Goal: Task Accomplishment & Management: Manage account settings

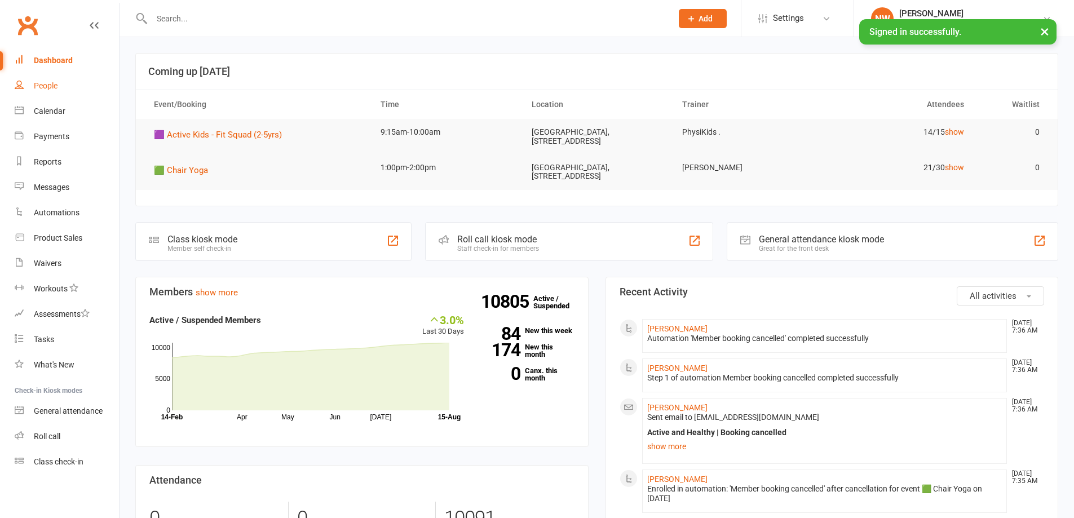
click at [43, 79] on link "People" at bounding box center [67, 85] width 104 height 25
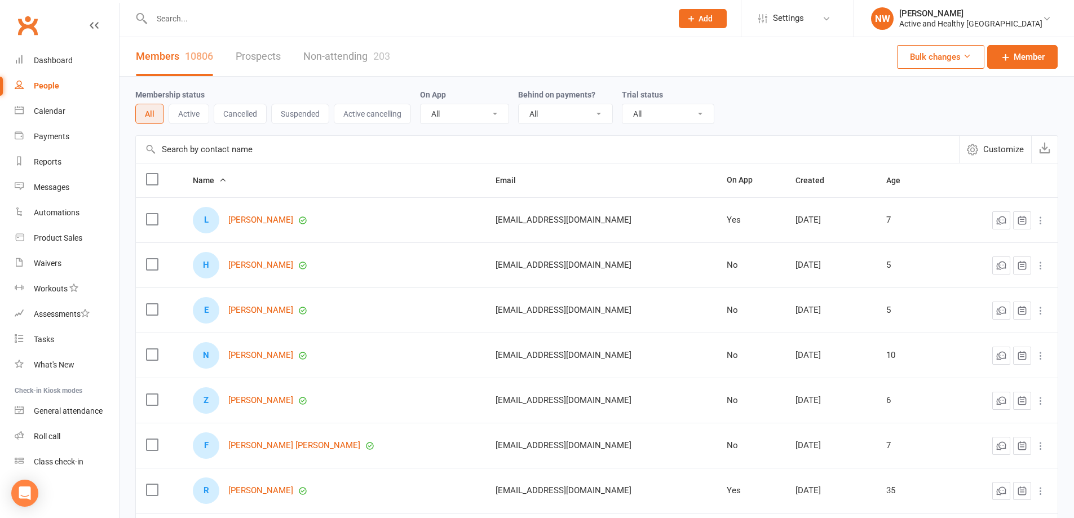
click at [190, 150] on input "text" at bounding box center [547, 149] width 823 height 27
paste input "[EMAIL_ADDRESS][DOMAIN_NAME]"
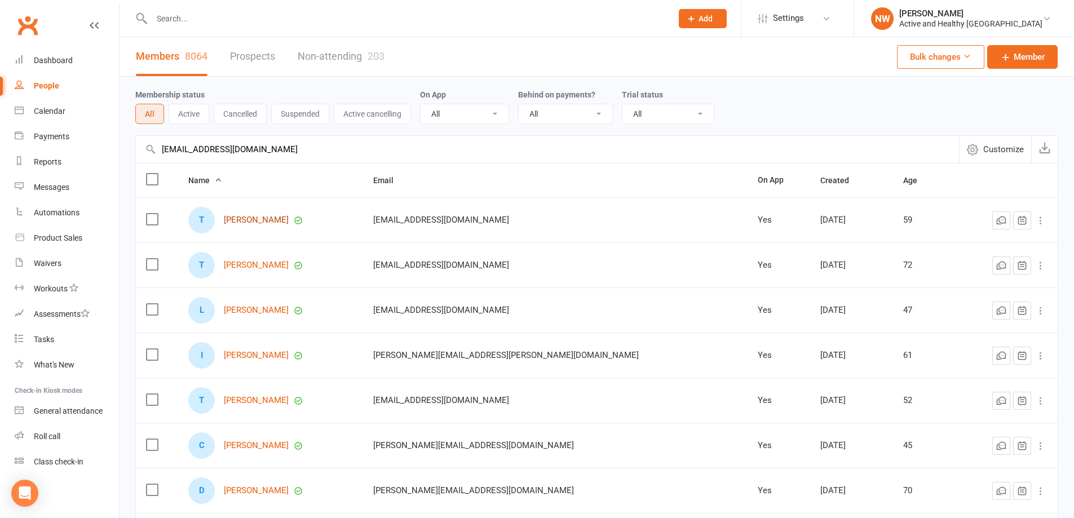
type input "[EMAIL_ADDRESS][DOMAIN_NAME]"
click at [263, 220] on link "[PERSON_NAME]" at bounding box center [256, 220] width 65 height 10
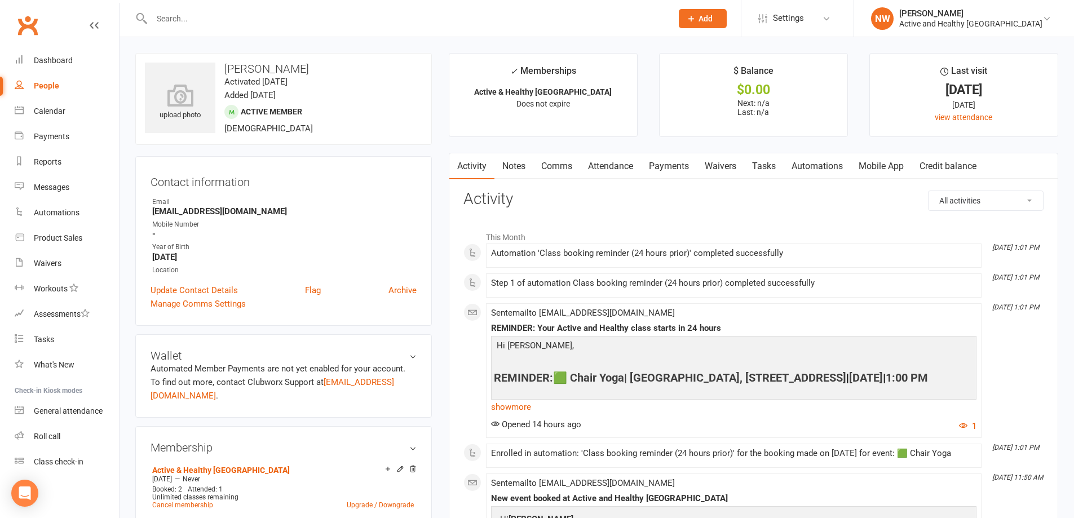
click at [621, 164] on link "Attendance" at bounding box center [610, 166] width 61 height 26
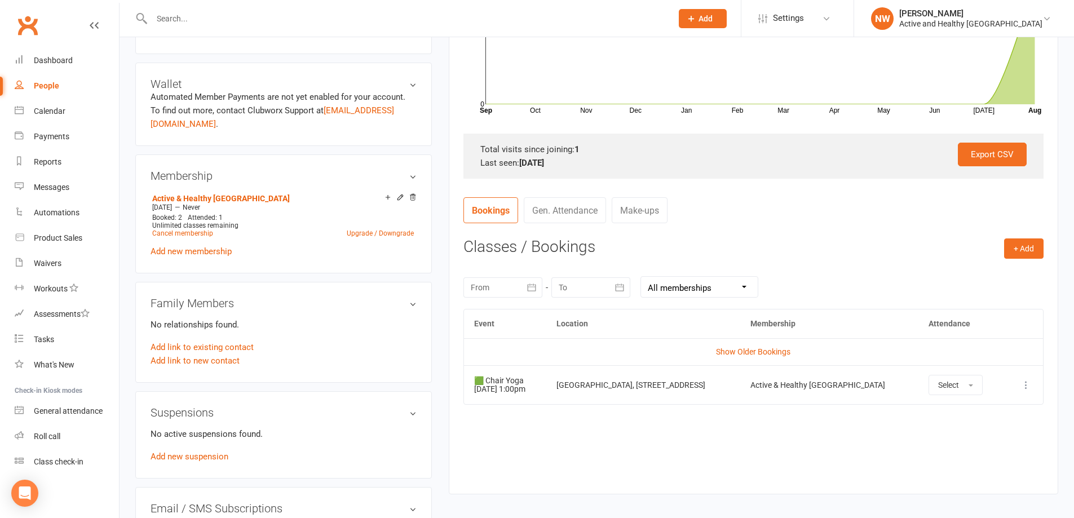
scroll to position [451, 0]
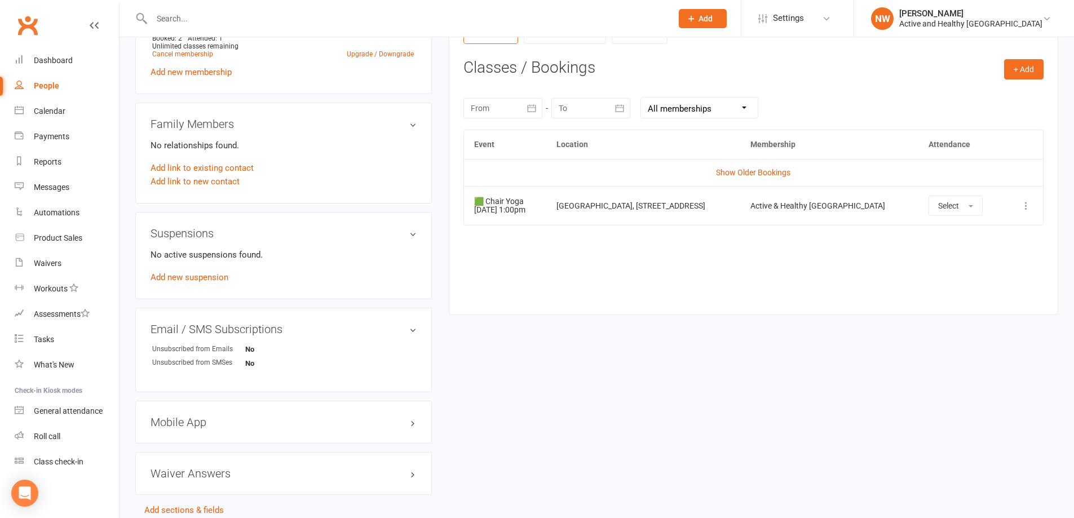
click at [1030, 206] on icon at bounding box center [1025, 205] width 11 height 11
click at [1018, 271] on link "Remove booking" at bounding box center [976, 273] width 112 height 23
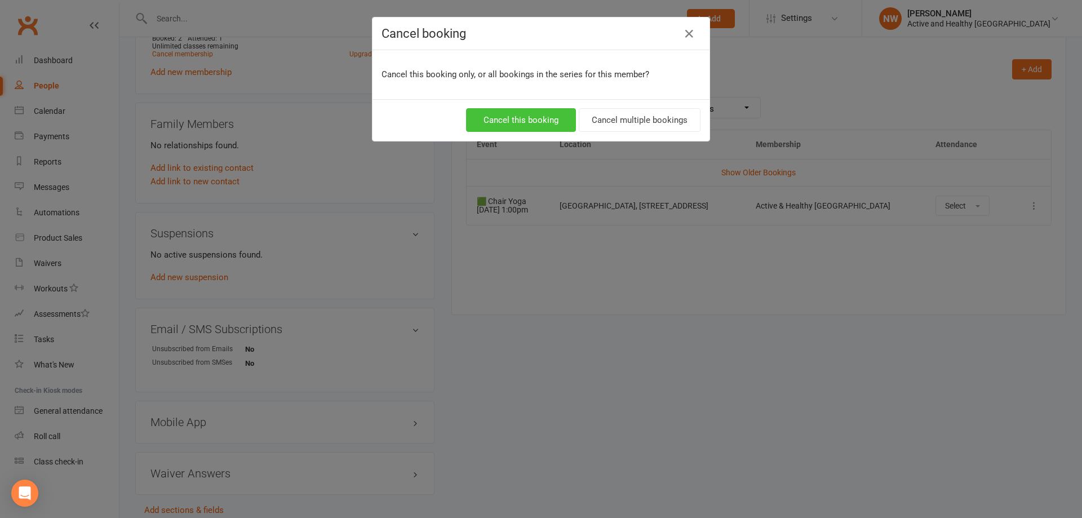
click at [510, 119] on button "Cancel this booking" at bounding box center [521, 120] width 110 height 24
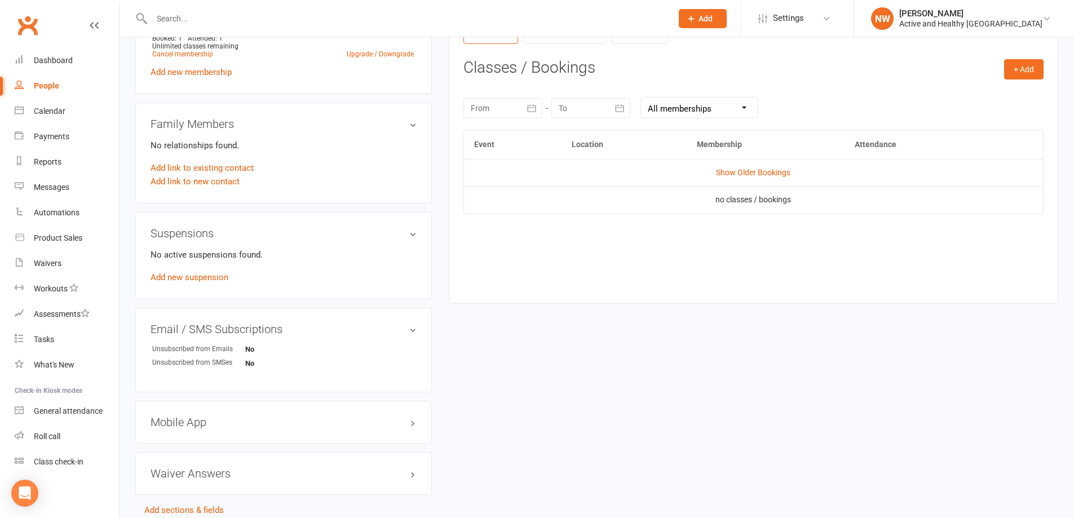
drag, startPoint x: 48, startPoint y: 91, endPoint x: 63, endPoint y: 92, distance: 14.7
click at [48, 91] on link "People" at bounding box center [67, 85] width 104 height 25
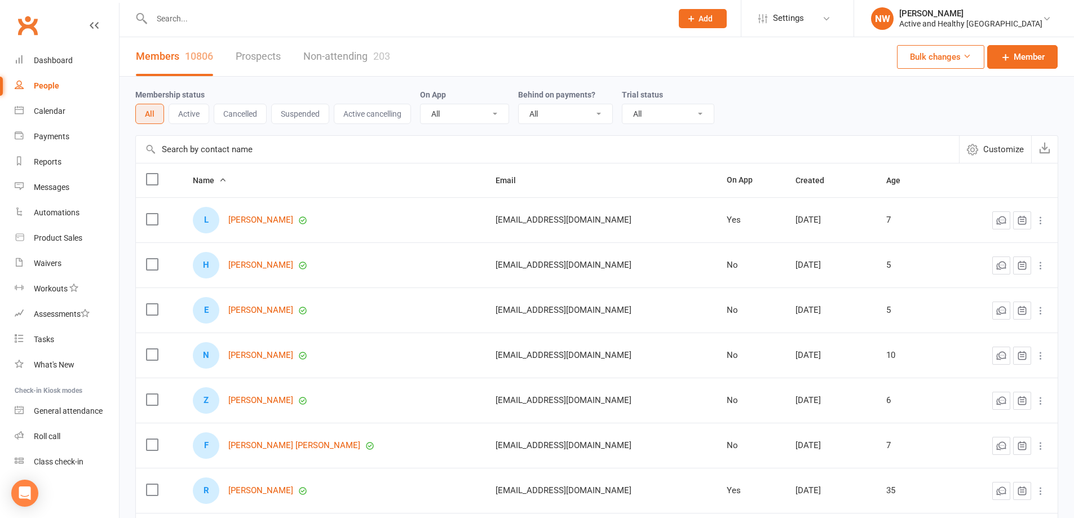
click at [252, 151] on input "text" at bounding box center [547, 149] width 823 height 27
paste input "[PERSON_NAME]"
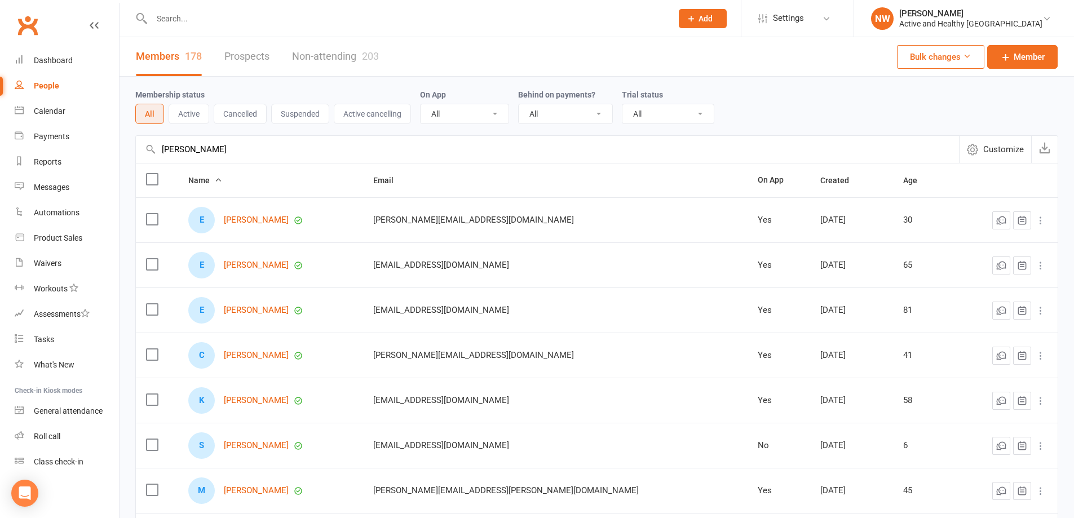
type input "[PERSON_NAME]"
click at [332, 64] on link "Non-attending 203" at bounding box center [335, 56] width 87 height 39
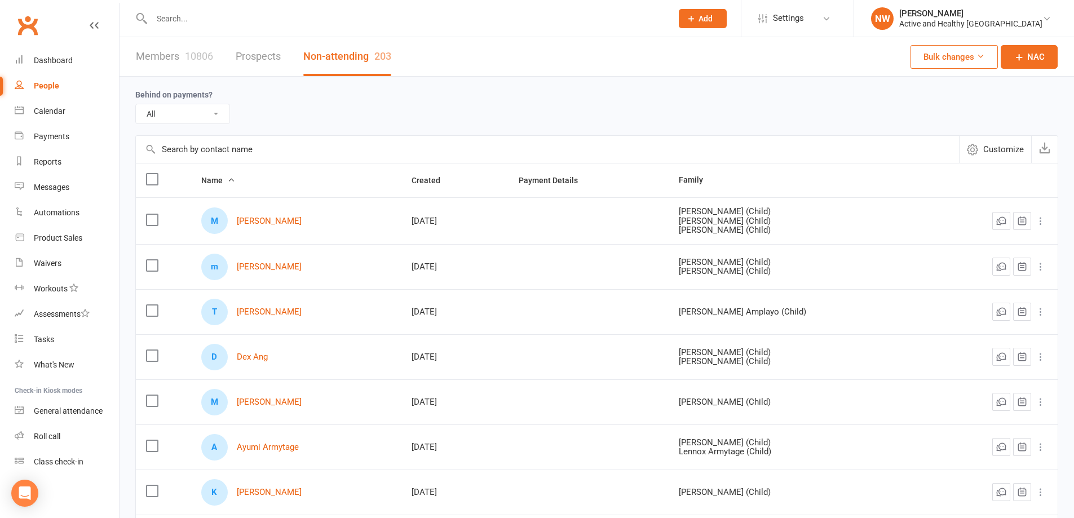
click at [192, 149] on input "text" at bounding box center [547, 149] width 823 height 27
paste input "[PERSON_NAME]"
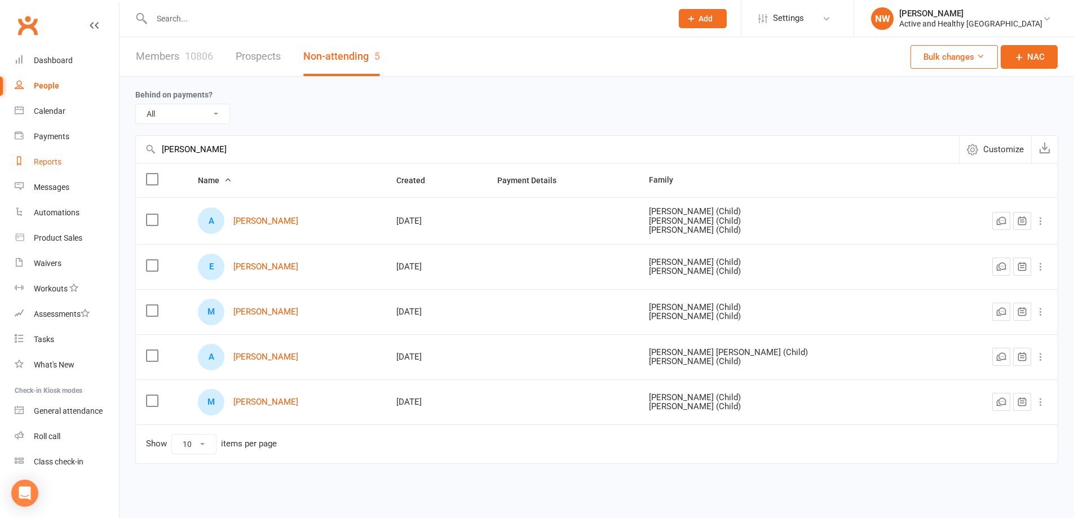
drag, startPoint x: 98, startPoint y: 161, endPoint x: 70, endPoint y: 156, distance: 27.5
click at [70, 156] on ui-view "Prospect Member Non-attending contact Class / event Appointment Task Membership…" at bounding box center [537, 255] width 1074 height 505
paste input "[PERSON_NAME]"
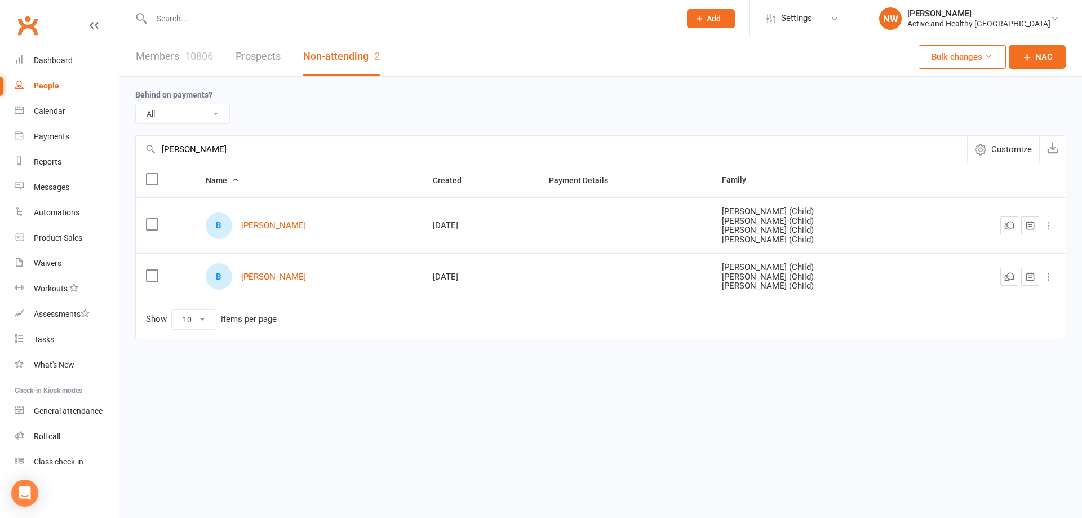
type input "[PERSON_NAME]"
click at [185, 56] on div "10806" at bounding box center [199, 56] width 28 height 12
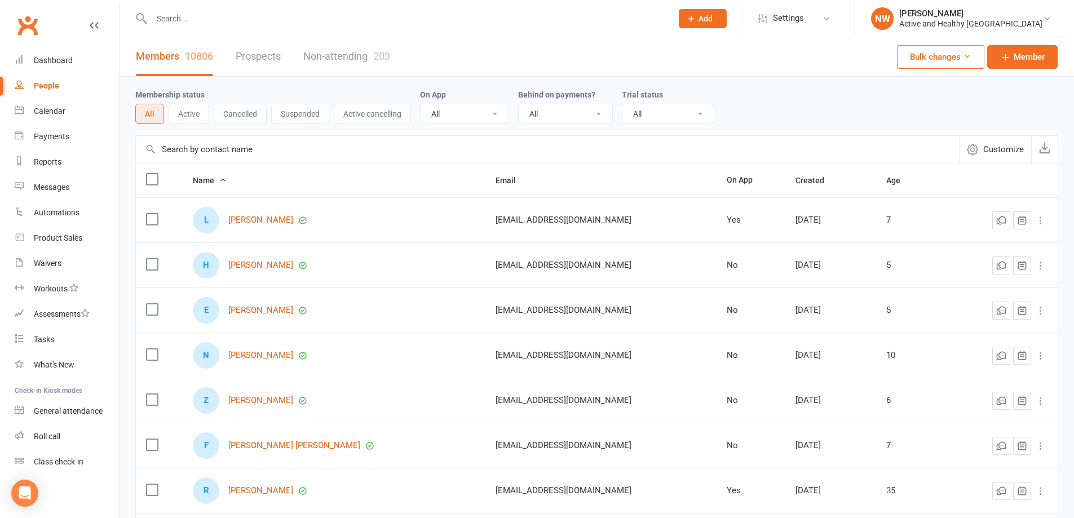
click at [212, 151] on input "text" at bounding box center [547, 149] width 823 height 27
paste input "[PERSON_NAME]"
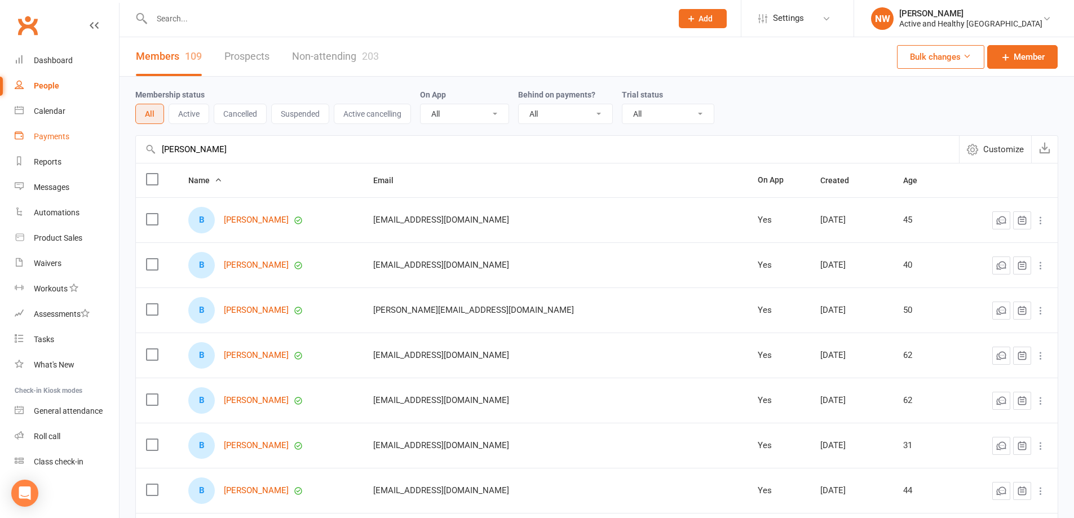
drag, startPoint x: 274, startPoint y: 140, endPoint x: 56, endPoint y: 134, distance: 218.2
click at [56, 134] on ui-view "Prospect Member Non-attending contact Class / event Appointment Task Membership…" at bounding box center [537, 367] width 1074 height 729
paste input "[PERSON_NAME]"
type input "[PERSON_NAME]"
click at [342, 55] on link "Non-attending 203" at bounding box center [335, 56] width 87 height 39
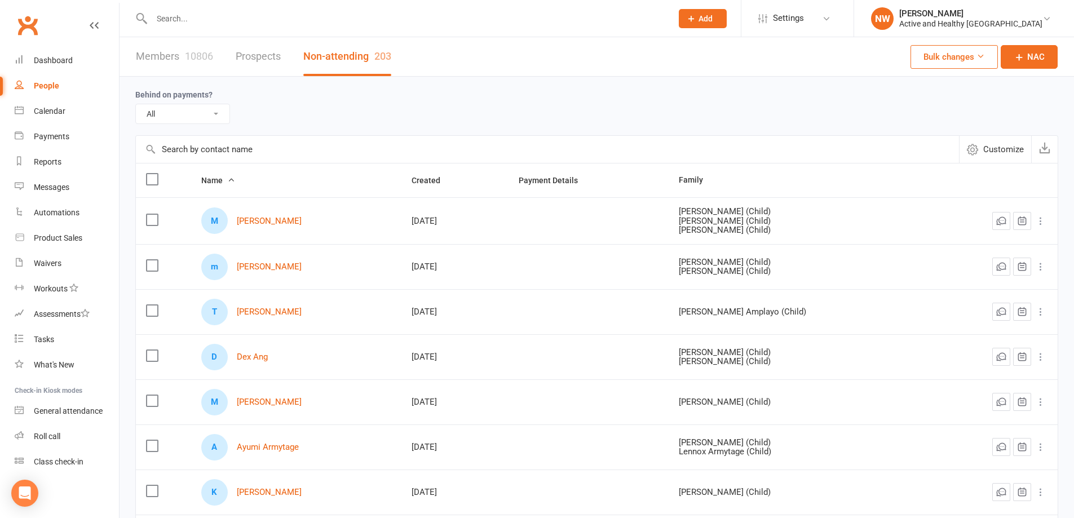
click at [189, 160] on input "text" at bounding box center [547, 149] width 823 height 27
paste input "[PERSON_NAME]"
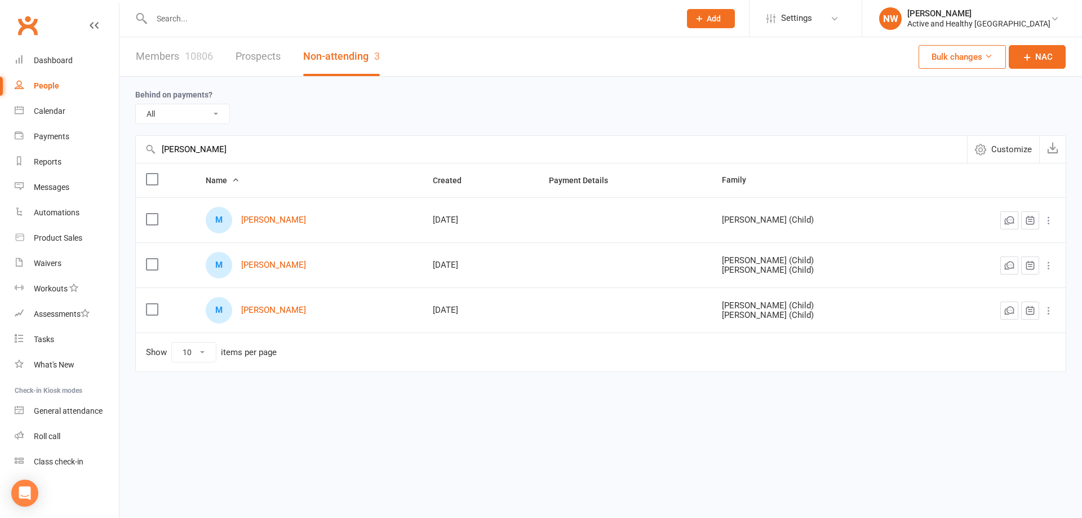
type input "[PERSON_NAME]"
click at [186, 60] on div "10806" at bounding box center [199, 56] width 28 height 12
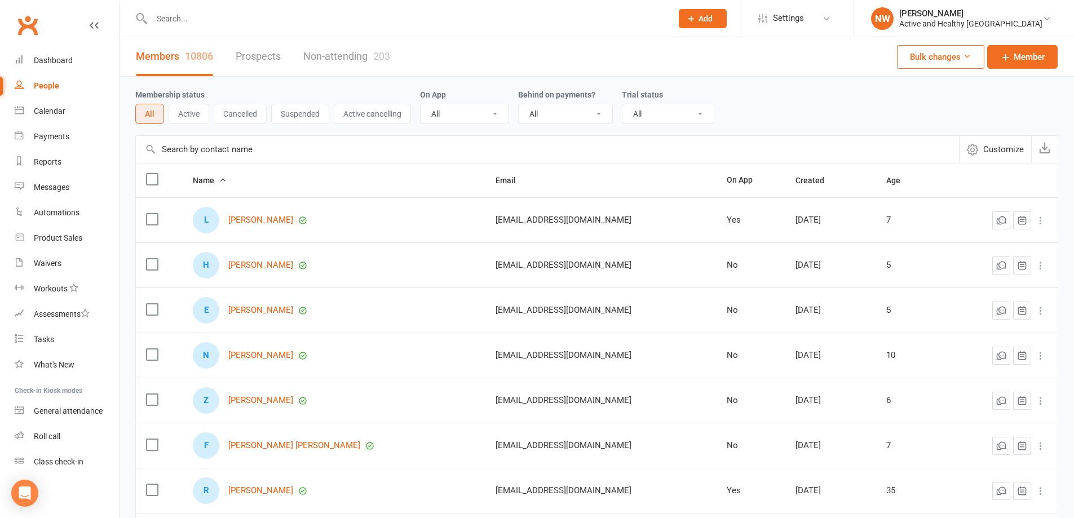
click at [209, 154] on input "text" at bounding box center [547, 149] width 823 height 27
paste input "[PERSON_NAME]"
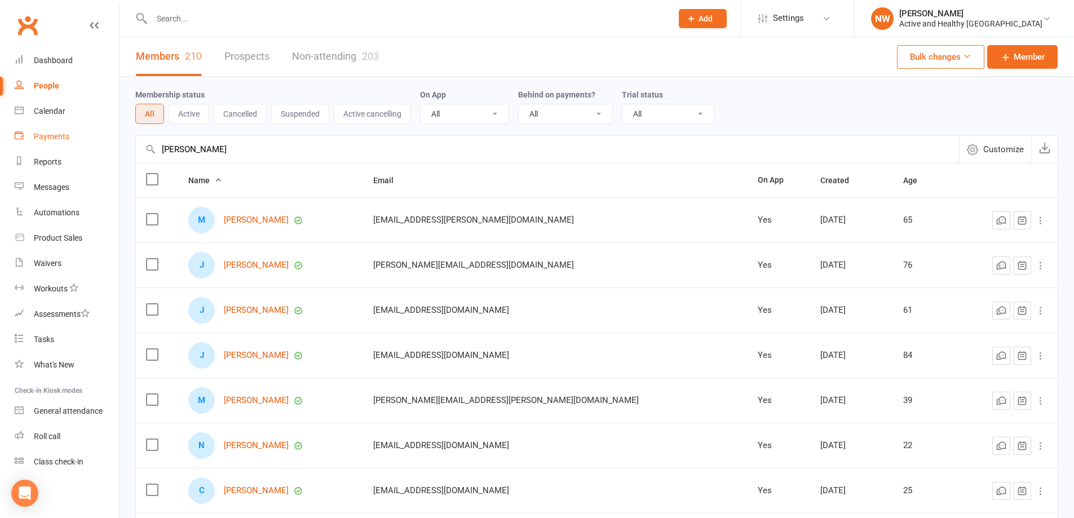
drag, startPoint x: 146, startPoint y: 142, endPoint x: 104, endPoint y: 139, distance: 42.4
click at [104, 139] on ui-view "Prospect Member Non-attending contact Class / event Appointment Task Membership…" at bounding box center [537, 367] width 1074 height 729
paste input "[PERSON_NAME]"
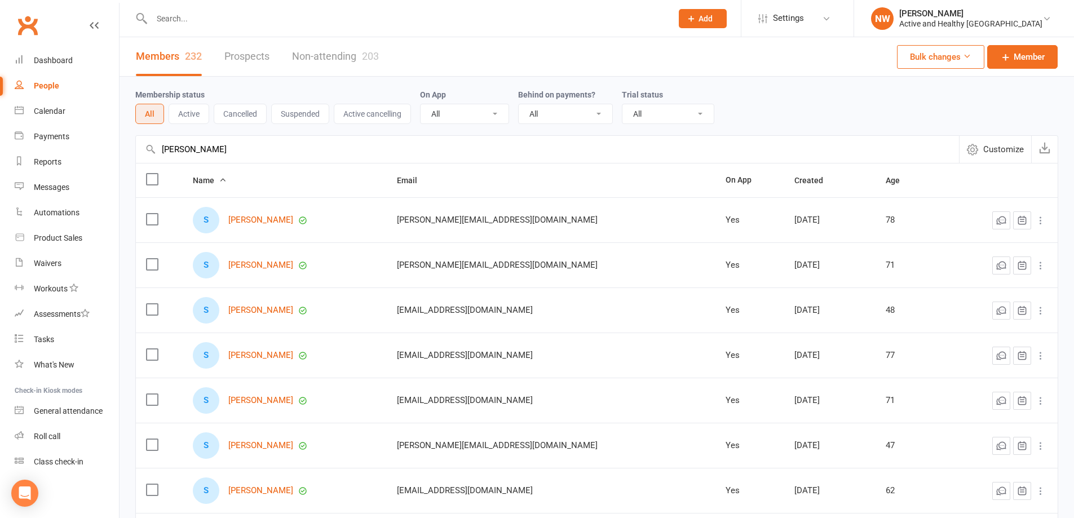
type input "[PERSON_NAME]"
click at [340, 63] on link "Non-attending 203" at bounding box center [335, 56] width 87 height 39
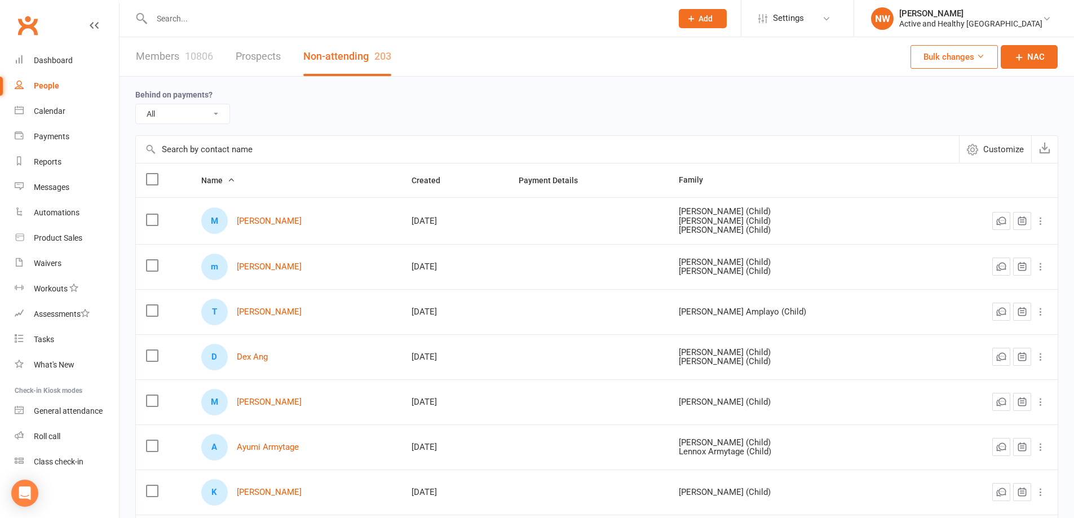
click at [221, 154] on input "text" at bounding box center [547, 149] width 823 height 27
paste input "[PERSON_NAME]"
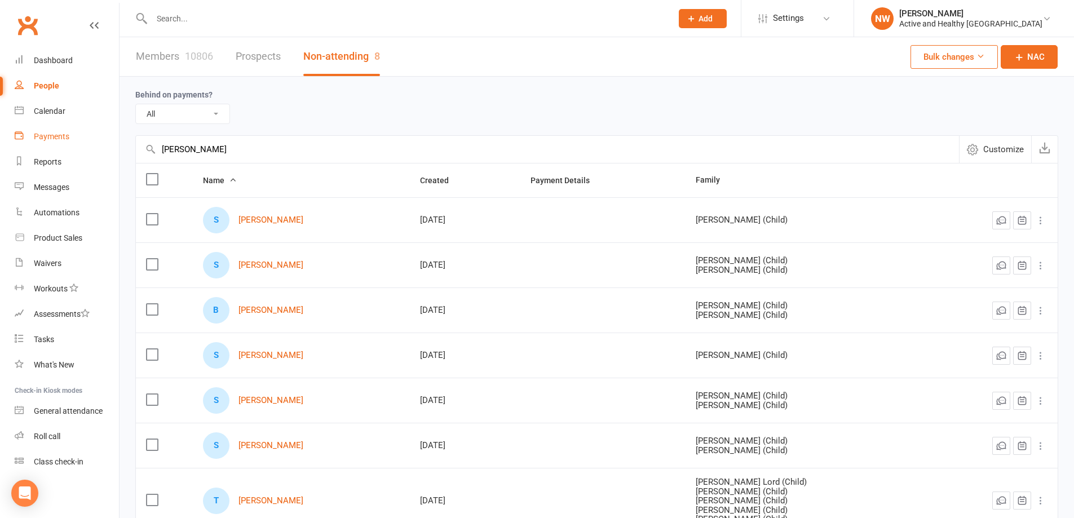
drag, startPoint x: 258, startPoint y: 147, endPoint x: 100, endPoint y: 147, distance: 157.8
click at [100, 147] on ui-view "Prospect Member Non-attending contact Class / event Appointment Task Membership…" at bounding box center [537, 332] width 1074 height 659
paste input "[PERSON_NAME]"
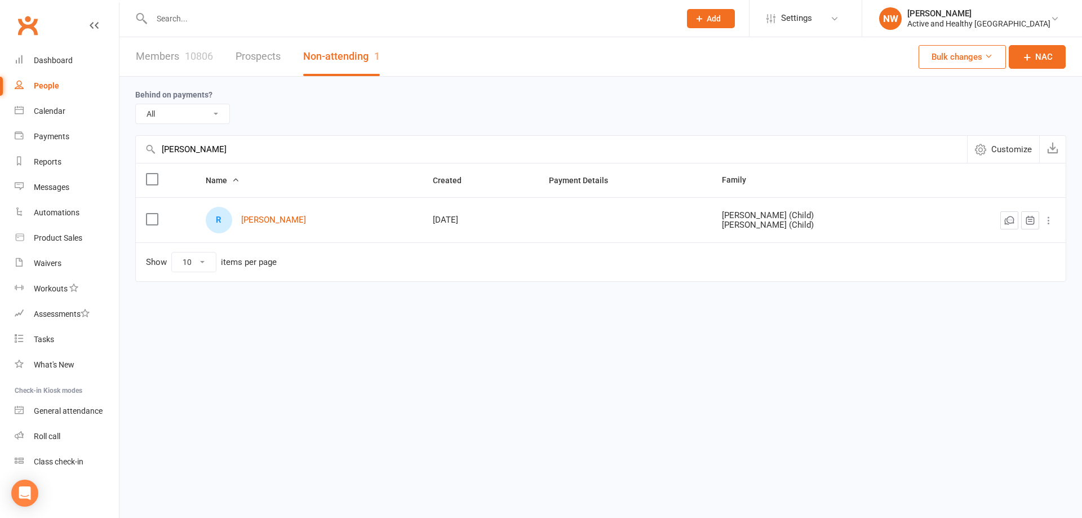
type input "[PERSON_NAME]"
click at [183, 61] on link "Members 10806" at bounding box center [174, 56] width 77 height 39
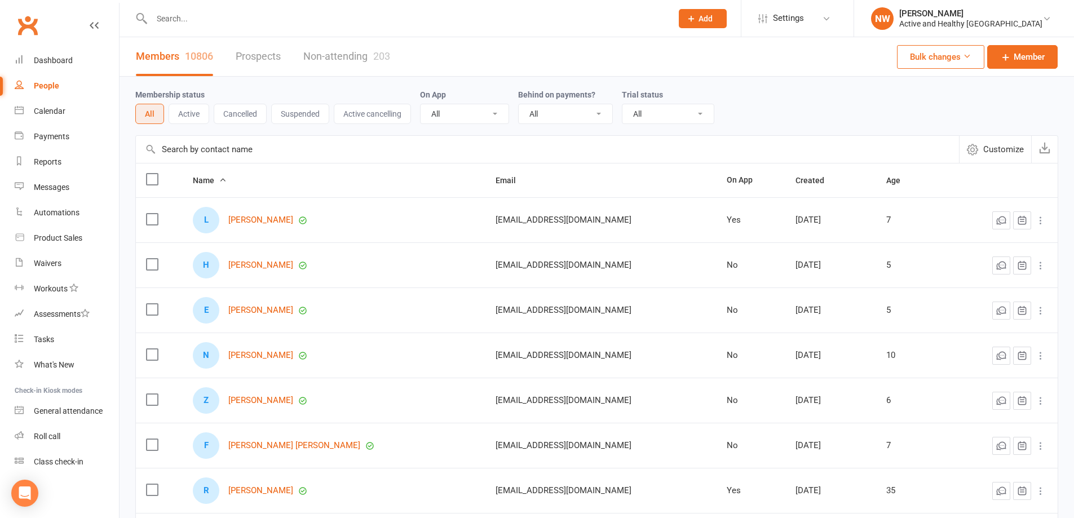
click at [243, 158] on input "text" at bounding box center [547, 149] width 823 height 27
paste input "[PERSON_NAME]"
drag, startPoint x: 279, startPoint y: 153, endPoint x: 41, endPoint y: 151, distance: 238.4
click at [41, 151] on ui-view "Prospect Member Non-attending contact Class / event Appointment Task Membership…" at bounding box center [537, 367] width 1074 height 729
paste input "[PERSON_NAME]"
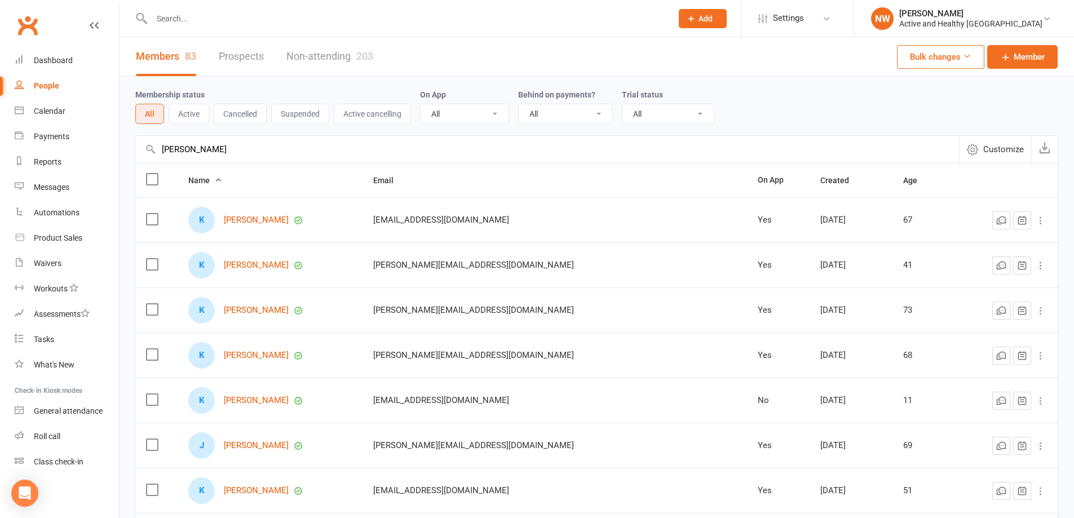
type input "[PERSON_NAME]"
click at [333, 65] on link "Non-attending 203" at bounding box center [329, 56] width 87 height 39
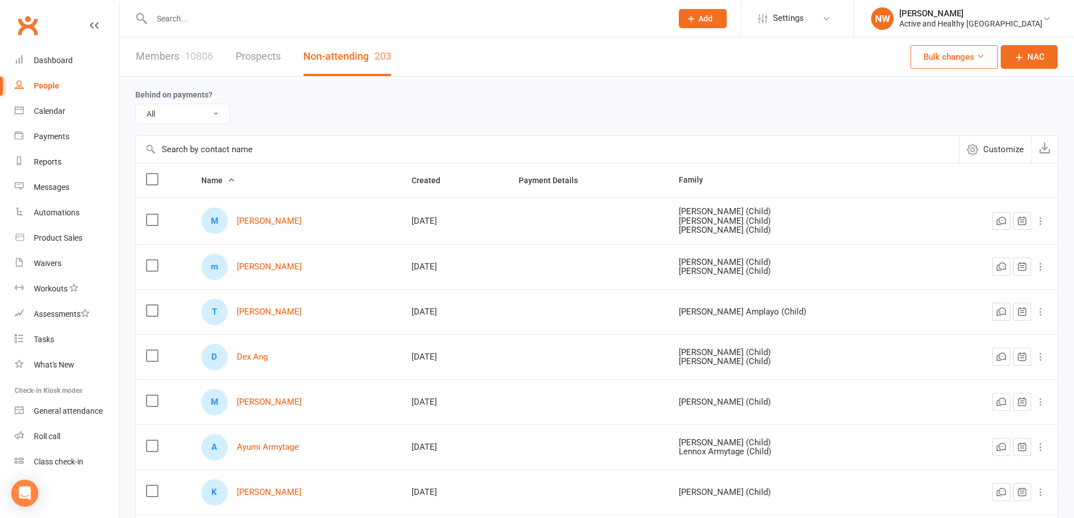
click at [228, 147] on input "text" at bounding box center [547, 149] width 823 height 27
paste input "[PERSON_NAME]"
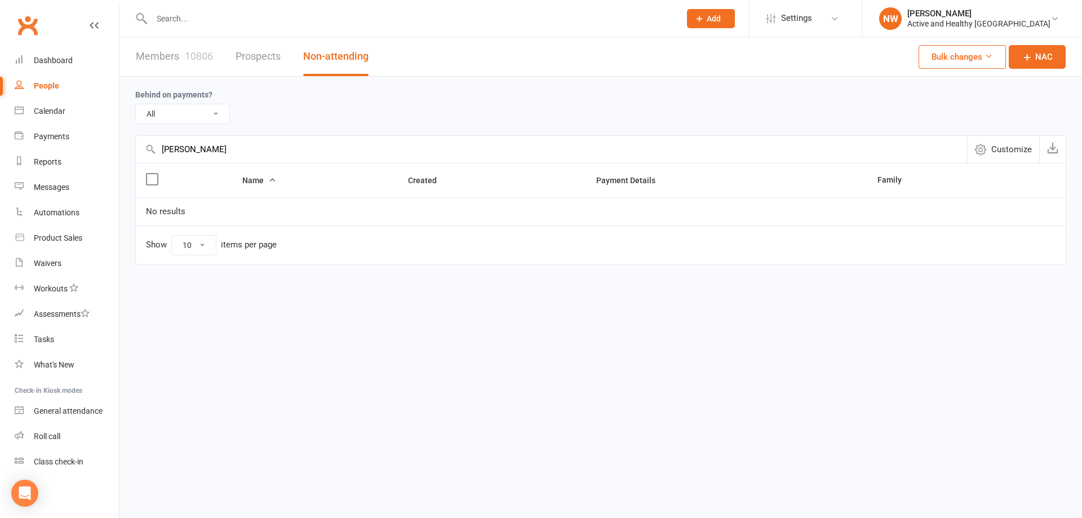
type input "[PERSON_NAME]"
click at [159, 70] on link "Members 10806" at bounding box center [174, 56] width 77 height 39
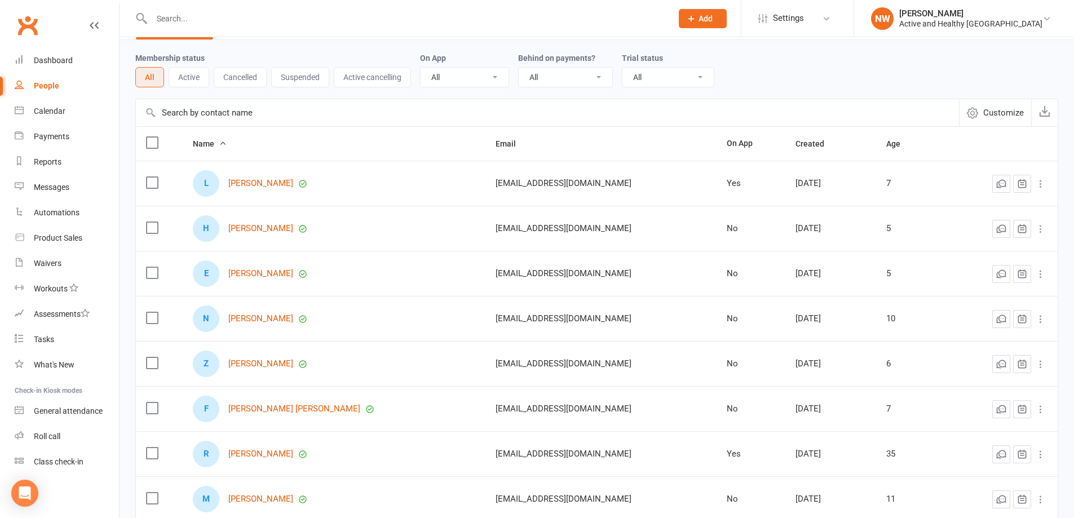
scroll to position [56, 0]
